Goal: Check status: Check status

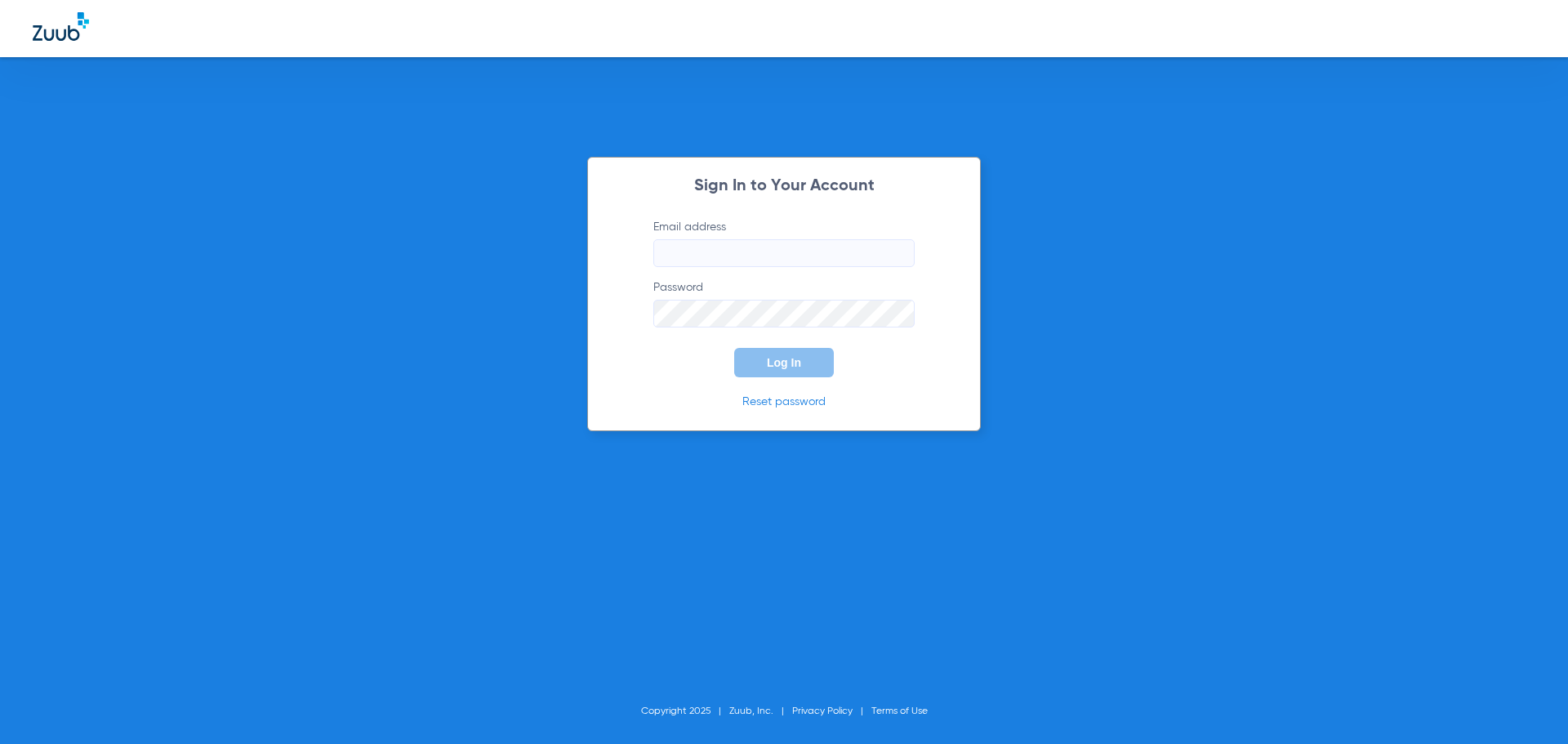
type input "[EMAIL_ADDRESS][DOMAIN_NAME]"
click at [795, 366] on span "Log In" at bounding box center [784, 362] width 35 height 13
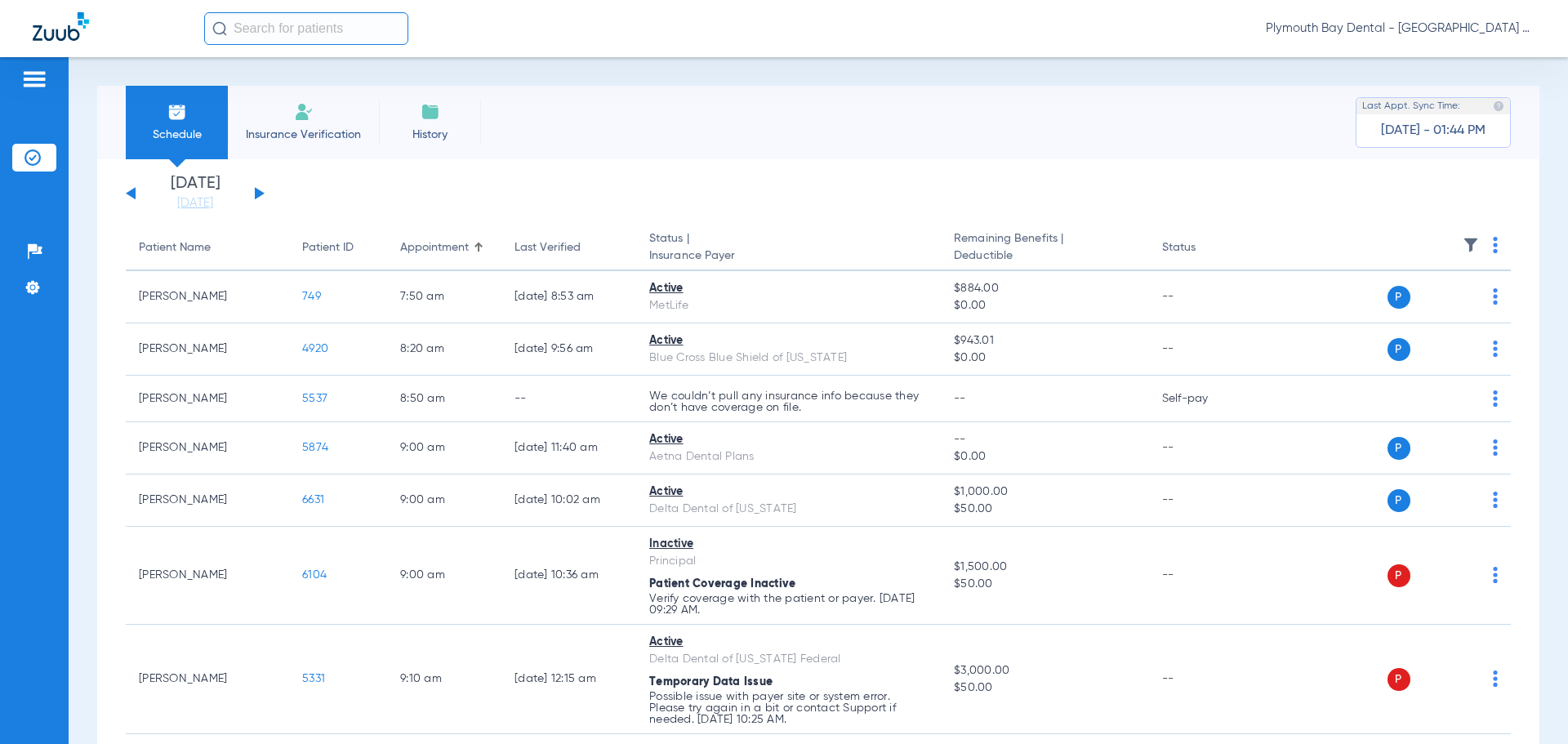
click at [257, 190] on button at bounding box center [259, 193] width 10 height 12
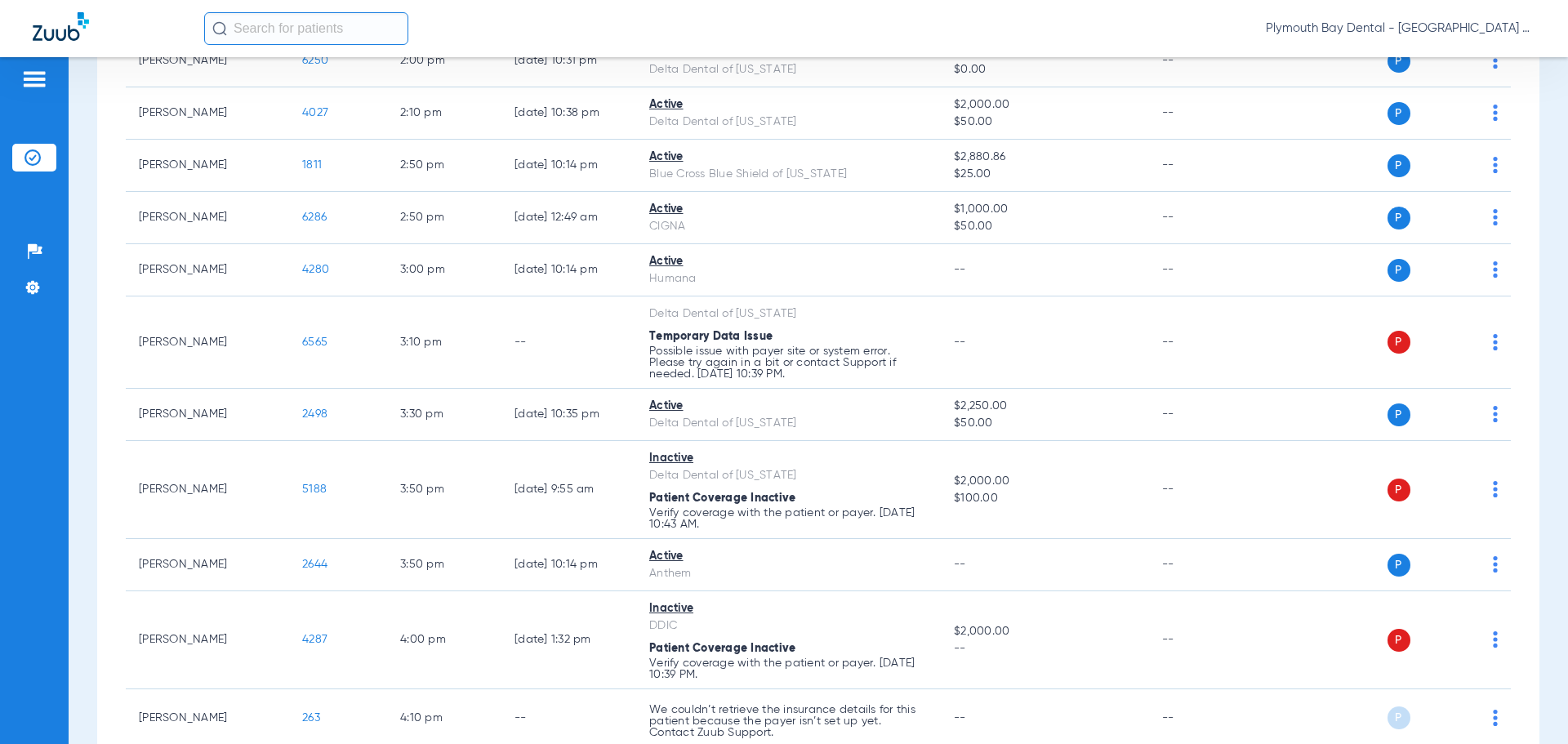
scroll to position [1875, 0]
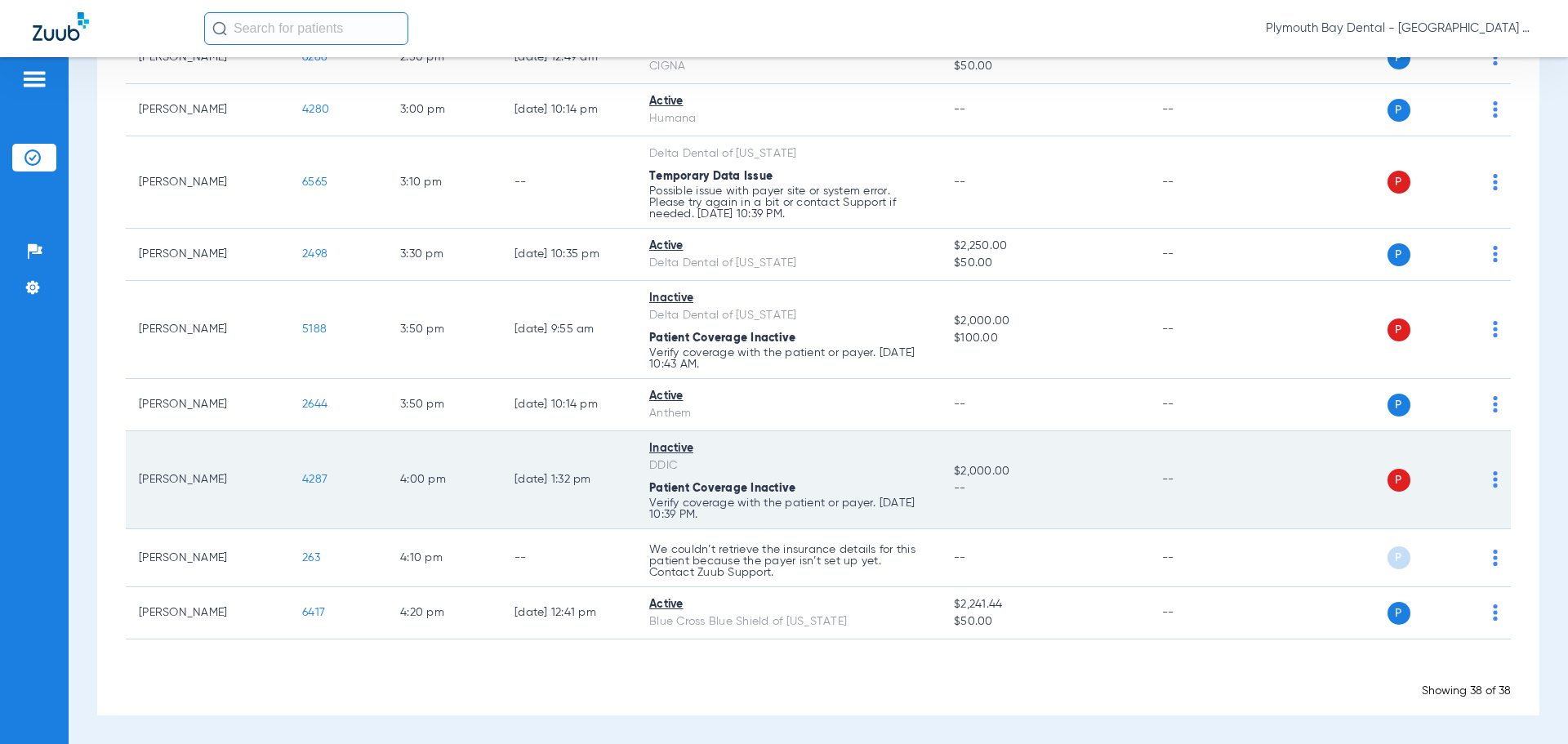
click at [323, 477] on span "4287" at bounding box center [315, 479] width 26 height 12
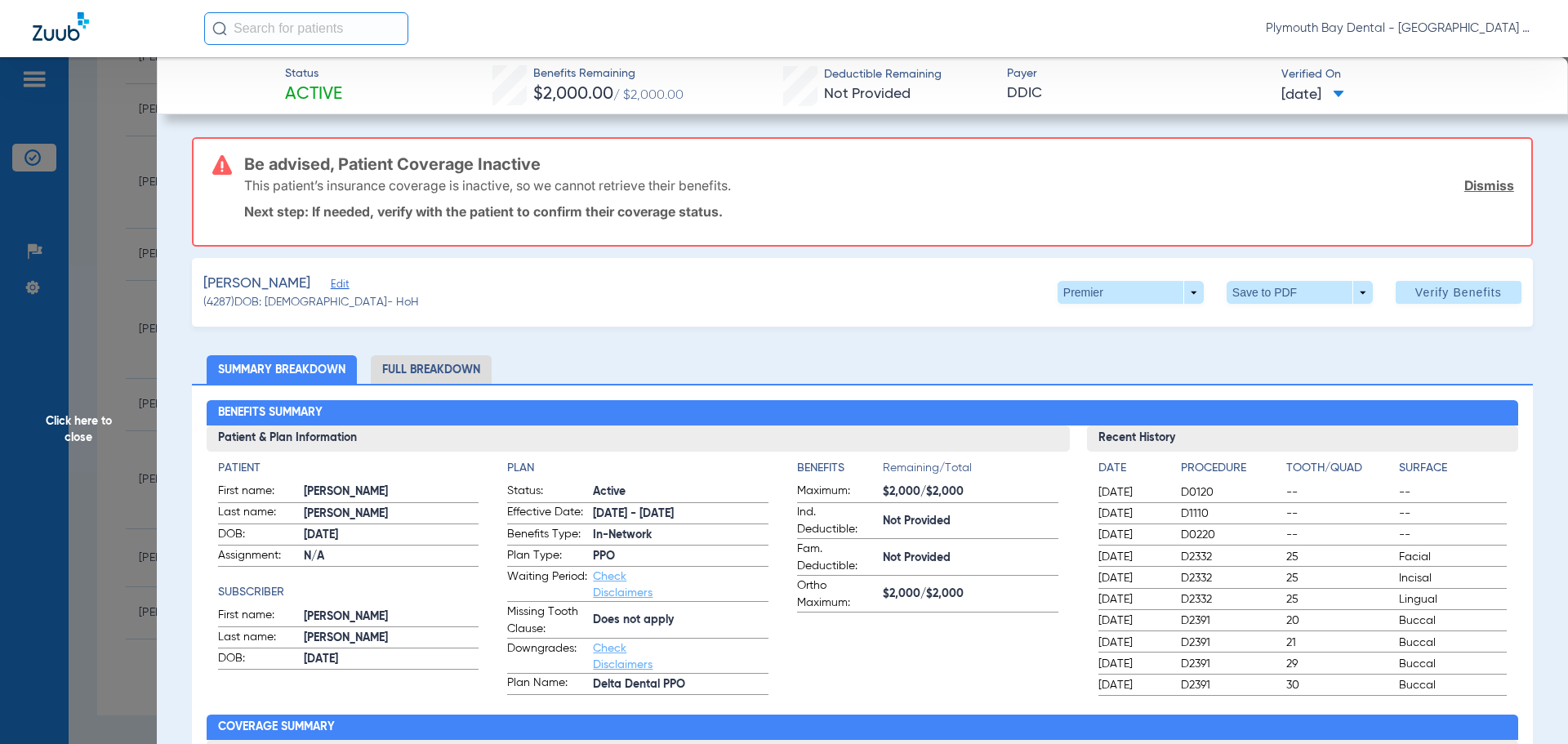
drag, startPoint x: 1477, startPoint y: 185, endPoint x: 1347, endPoint y: 150, distance: 134.6
click at [1477, 185] on link "Dismiss" at bounding box center [1489, 185] width 50 height 16
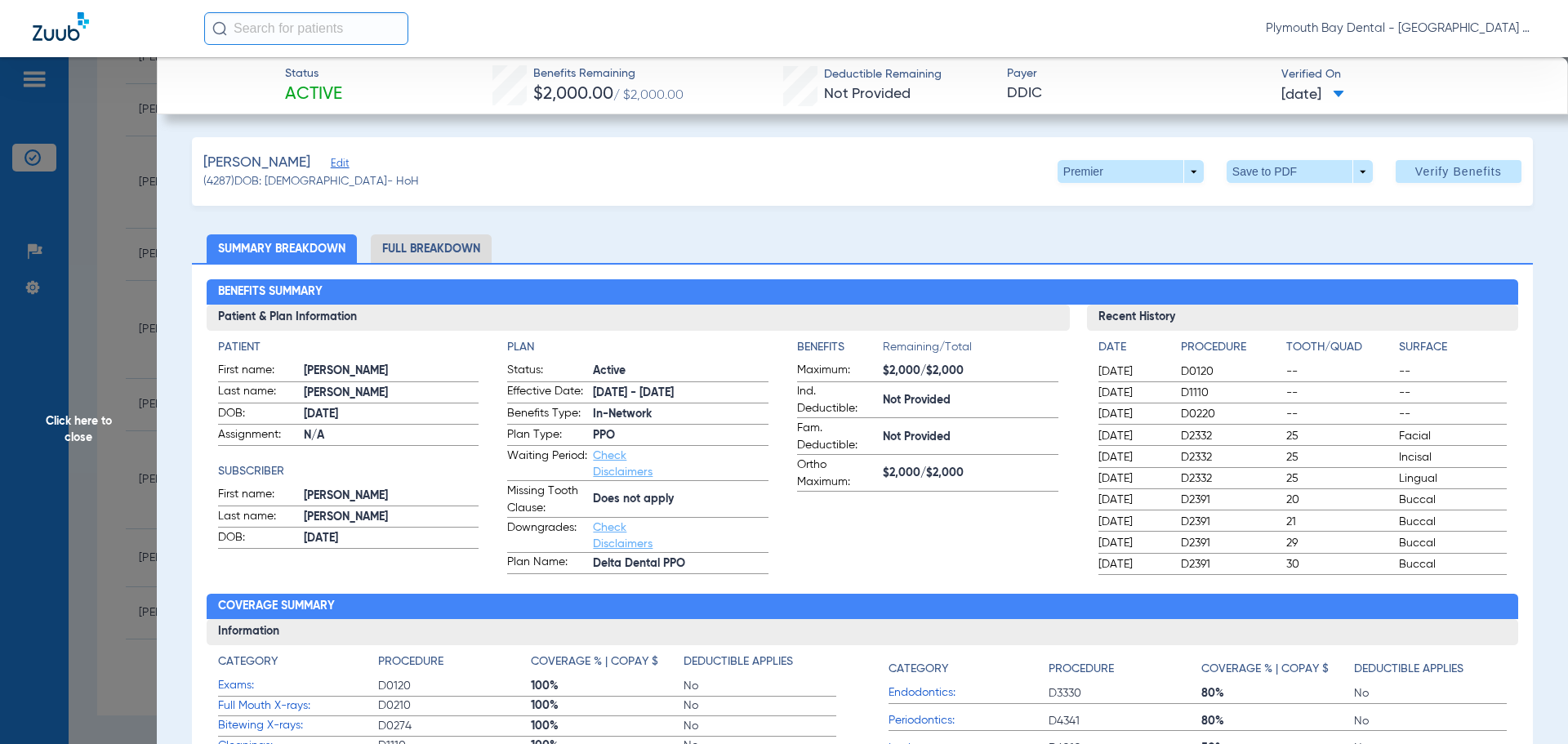
drag, startPoint x: 96, startPoint y: 242, endPoint x: 112, endPoint y: 226, distance: 22.6
click at [101, 235] on span "Click here to close" at bounding box center [78, 429] width 157 height 744
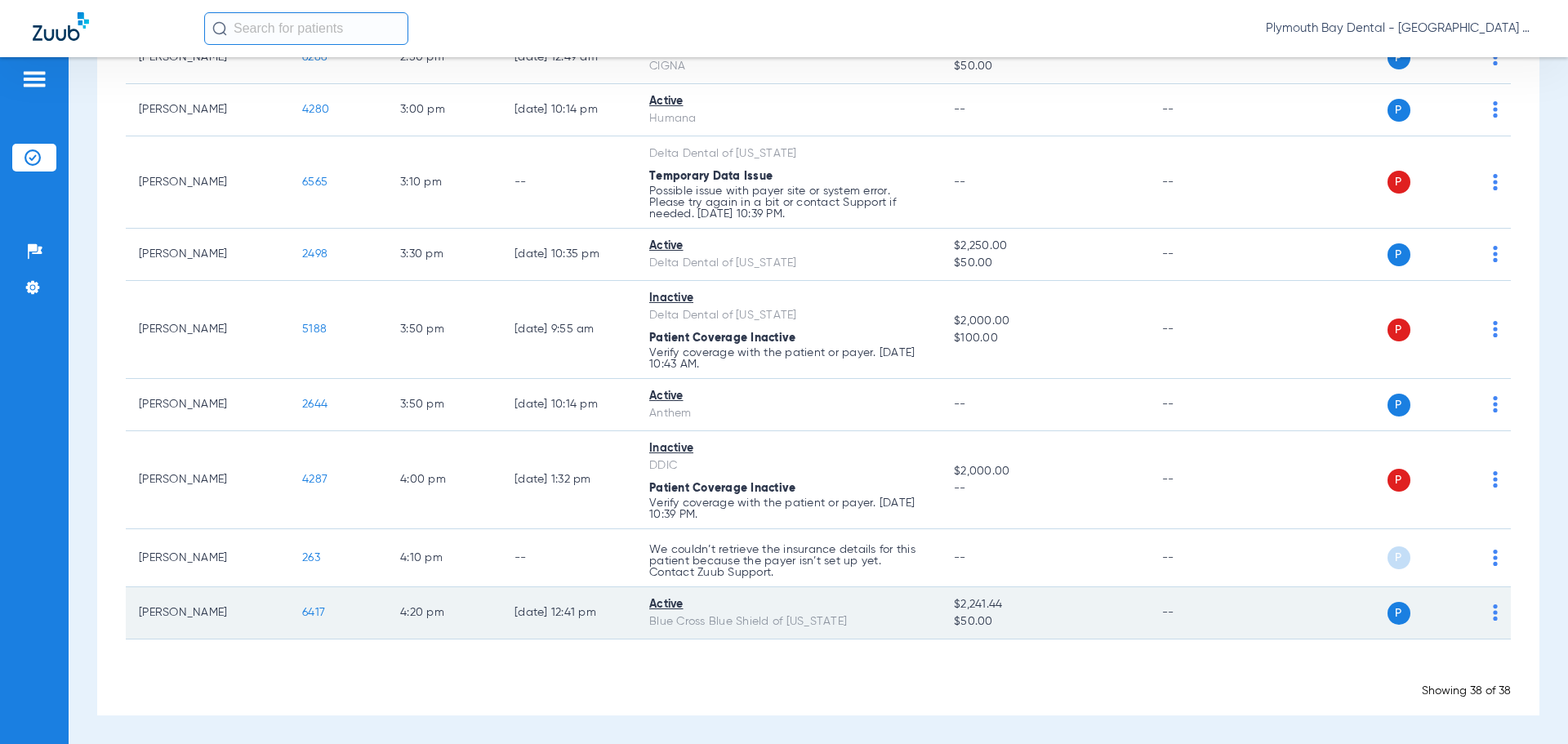
click at [314, 611] on span "6417" at bounding box center [314, 612] width 23 height 12
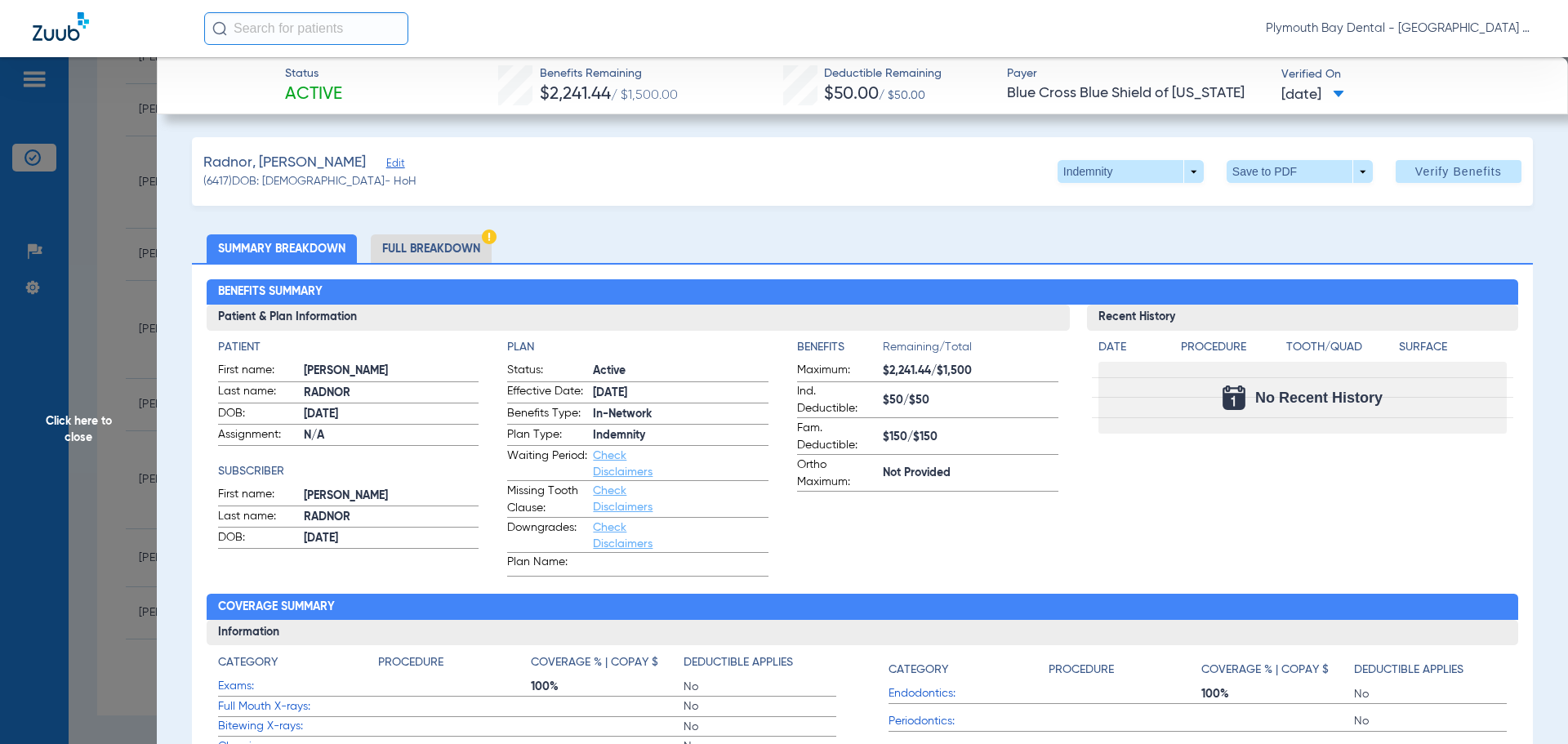
click at [98, 155] on span "Click here to close" at bounding box center [78, 429] width 157 height 744
